Goal: Information Seeking & Learning: Learn about a topic

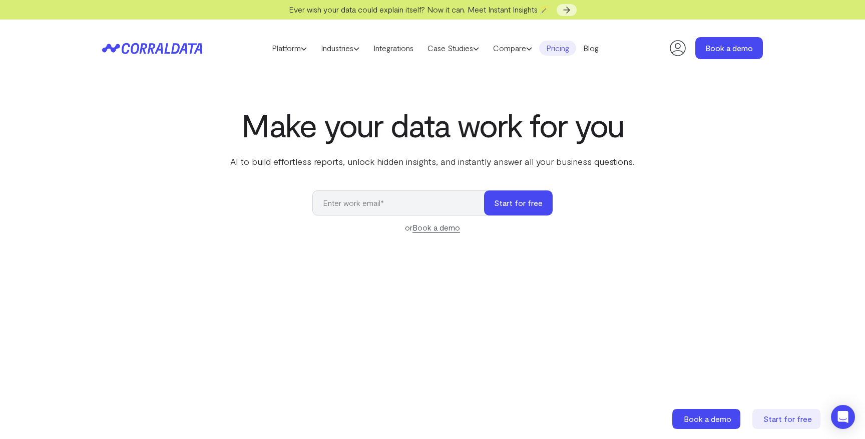
click at [562, 51] on link "Pricing" at bounding box center [557, 48] width 37 height 15
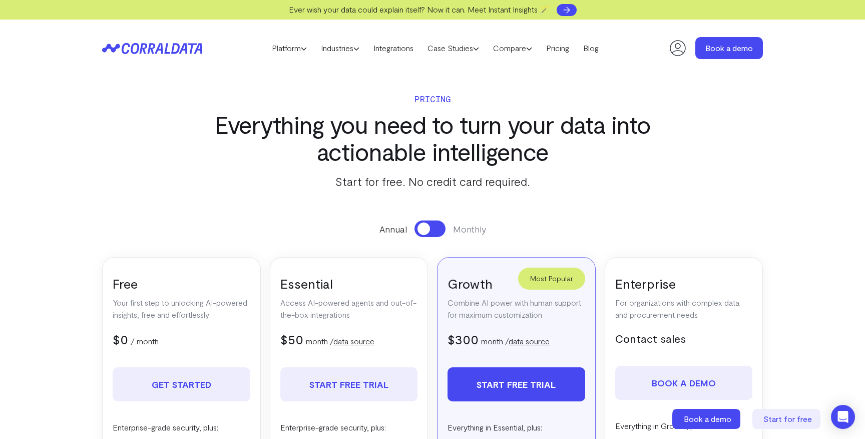
click at [566, 5] on icon at bounding box center [567, 10] width 10 height 10
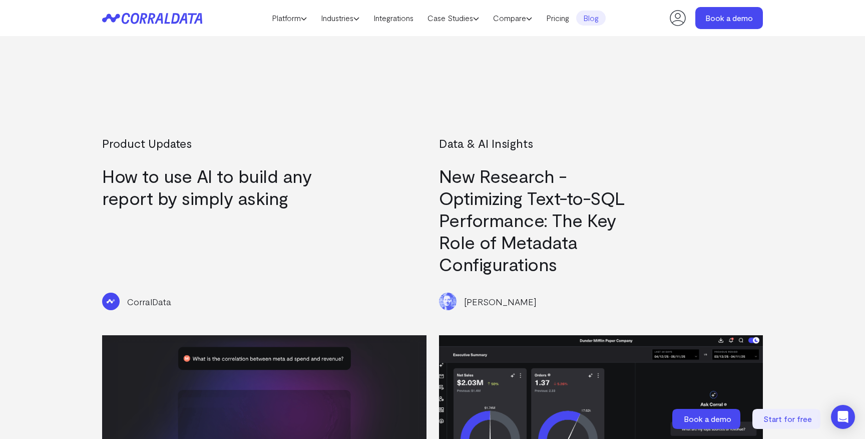
scroll to position [1194, 0]
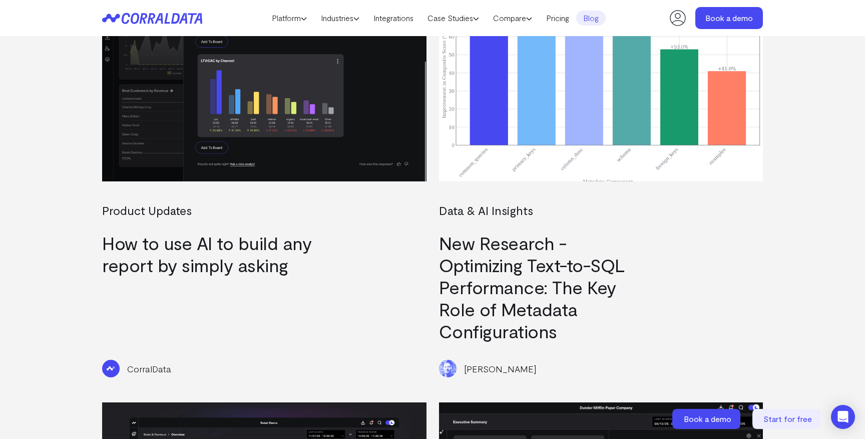
click at [503, 153] on img at bounding box center [601, 90] width 325 height 182
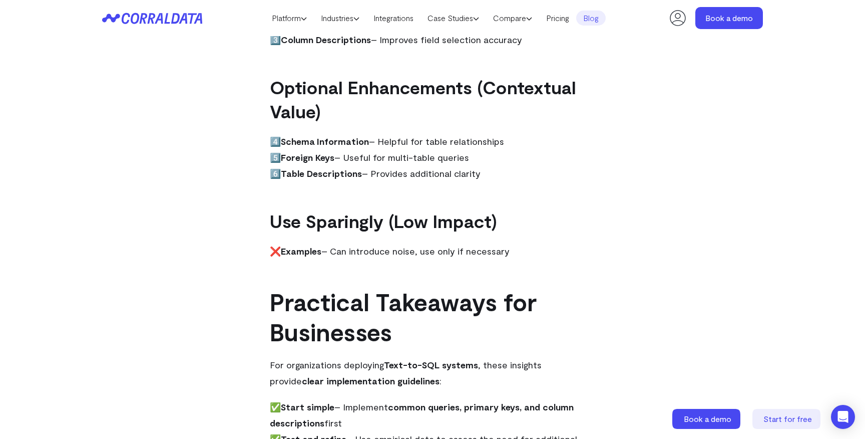
scroll to position [2072, 0]
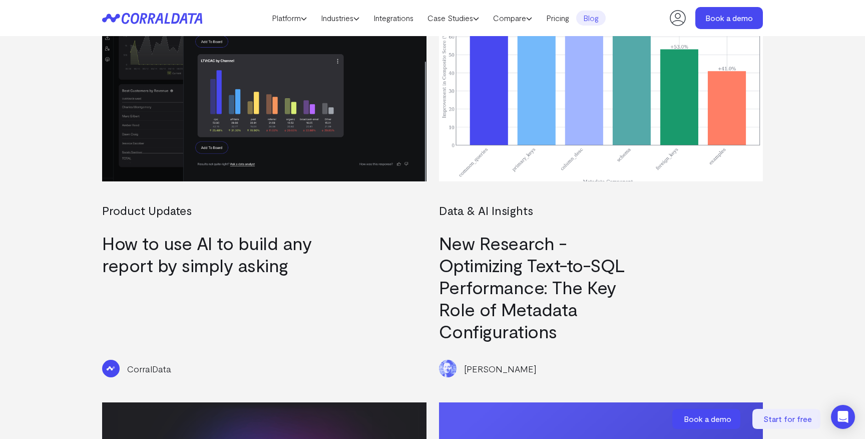
scroll to position [1157, 0]
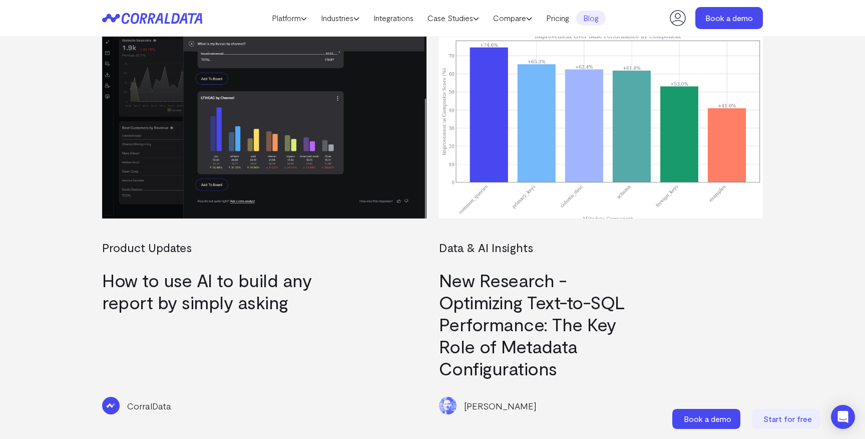
click at [352, 144] on img at bounding box center [264, 128] width 325 height 182
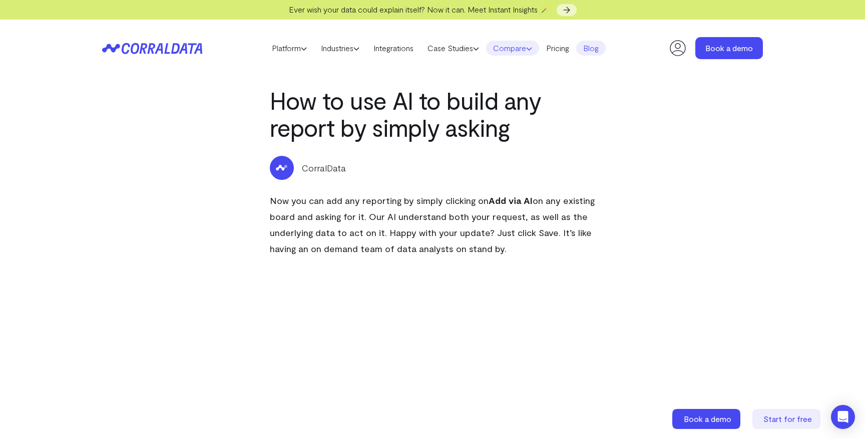
click at [501, 50] on link "Compare" at bounding box center [512, 48] width 53 height 15
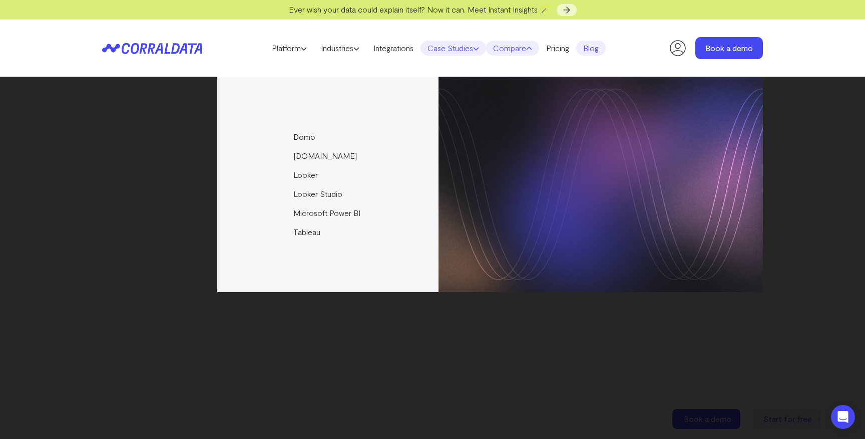
click at [473, 54] on link "Case Studies" at bounding box center [454, 48] width 66 height 15
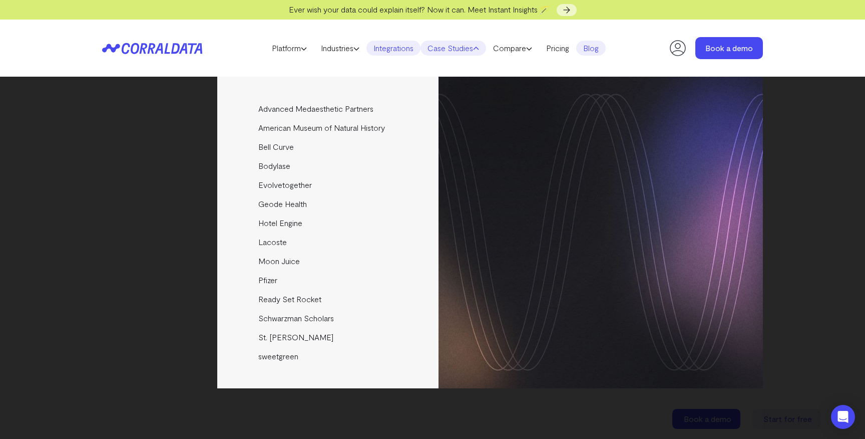
click at [403, 49] on link "Integrations" at bounding box center [394, 48] width 54 height 15
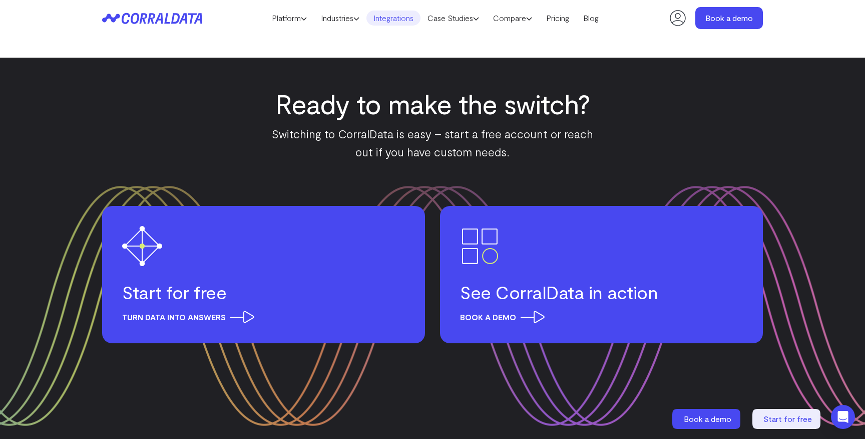
scroll to position [19683, 0]
